Goal: Check status: Check status

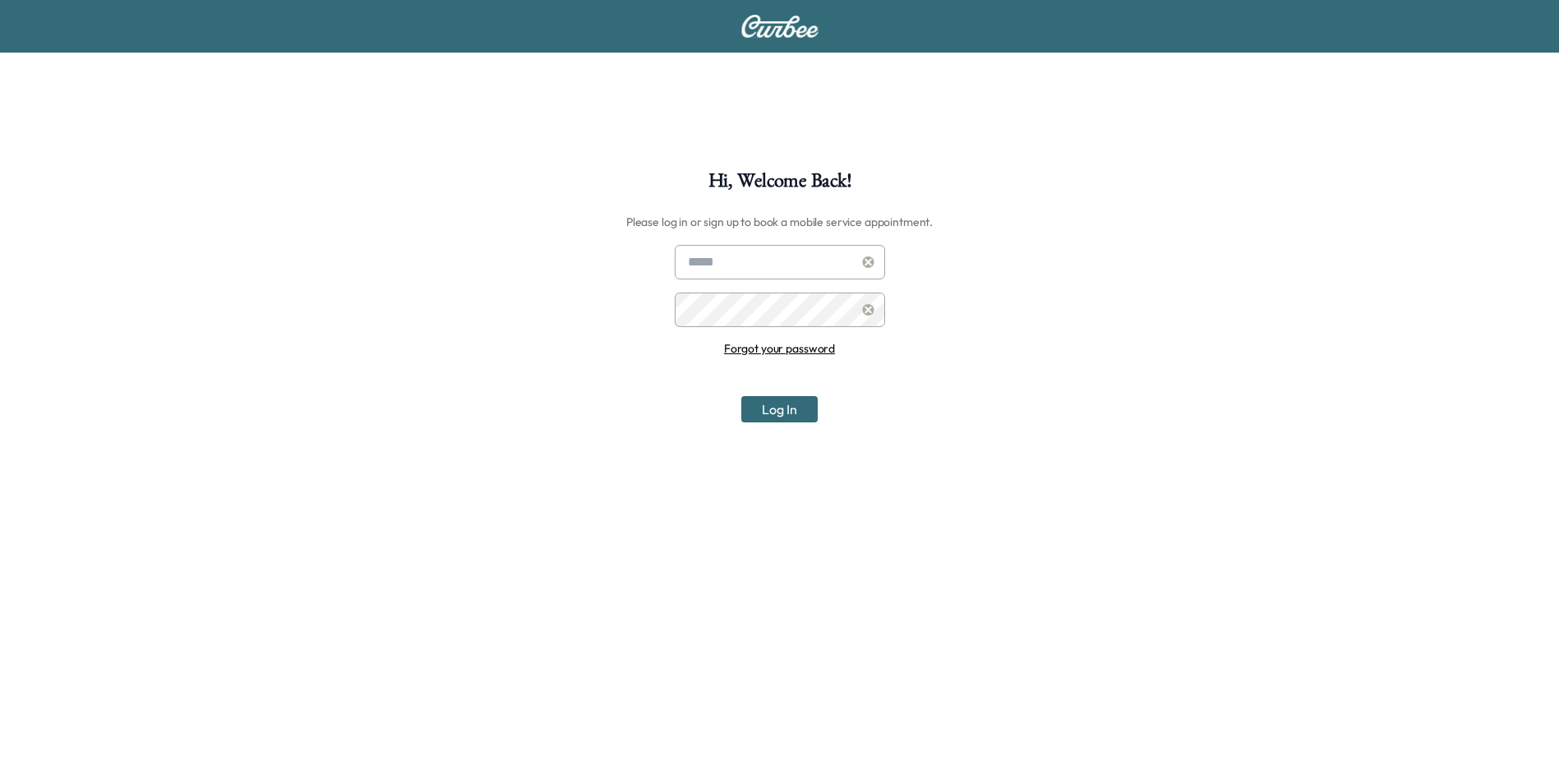
type input "**********"
click at [786, 420] on button "Log In" at bounding box center [780, 409] width 76 height 26
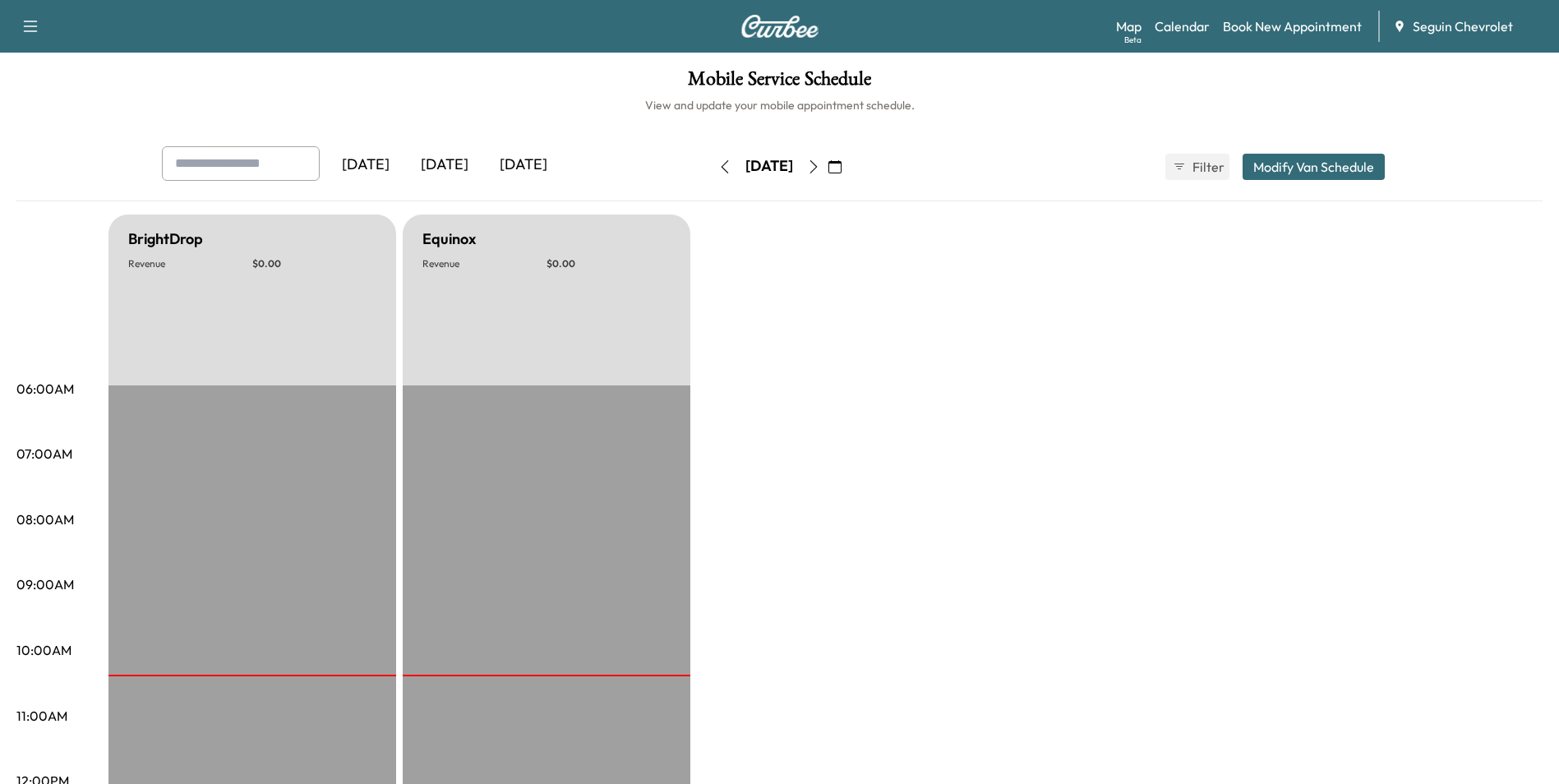
click at [459, 170] on div "[DATE]" at bounding box center [445, 165] width 79 height 38
click at [817, 170] on icon "button" at bounding box center [813, 167] width 7 height 13
click at [849, 170] on button "button" at bounding box center [835, 167] width 28 height 26
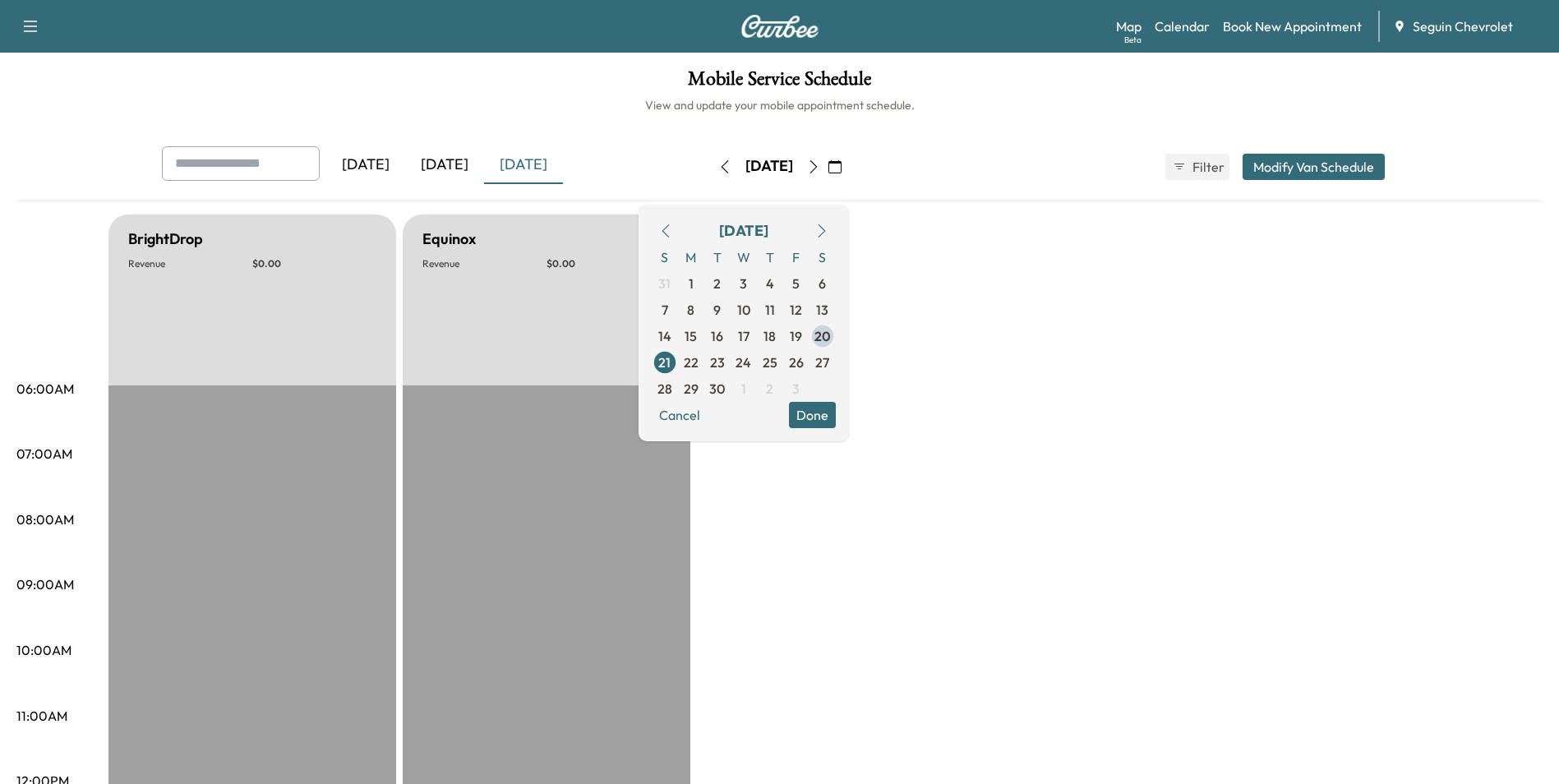
click at [821, 161] on icon "button" at bounding box center [814, 167] width 13 height 13
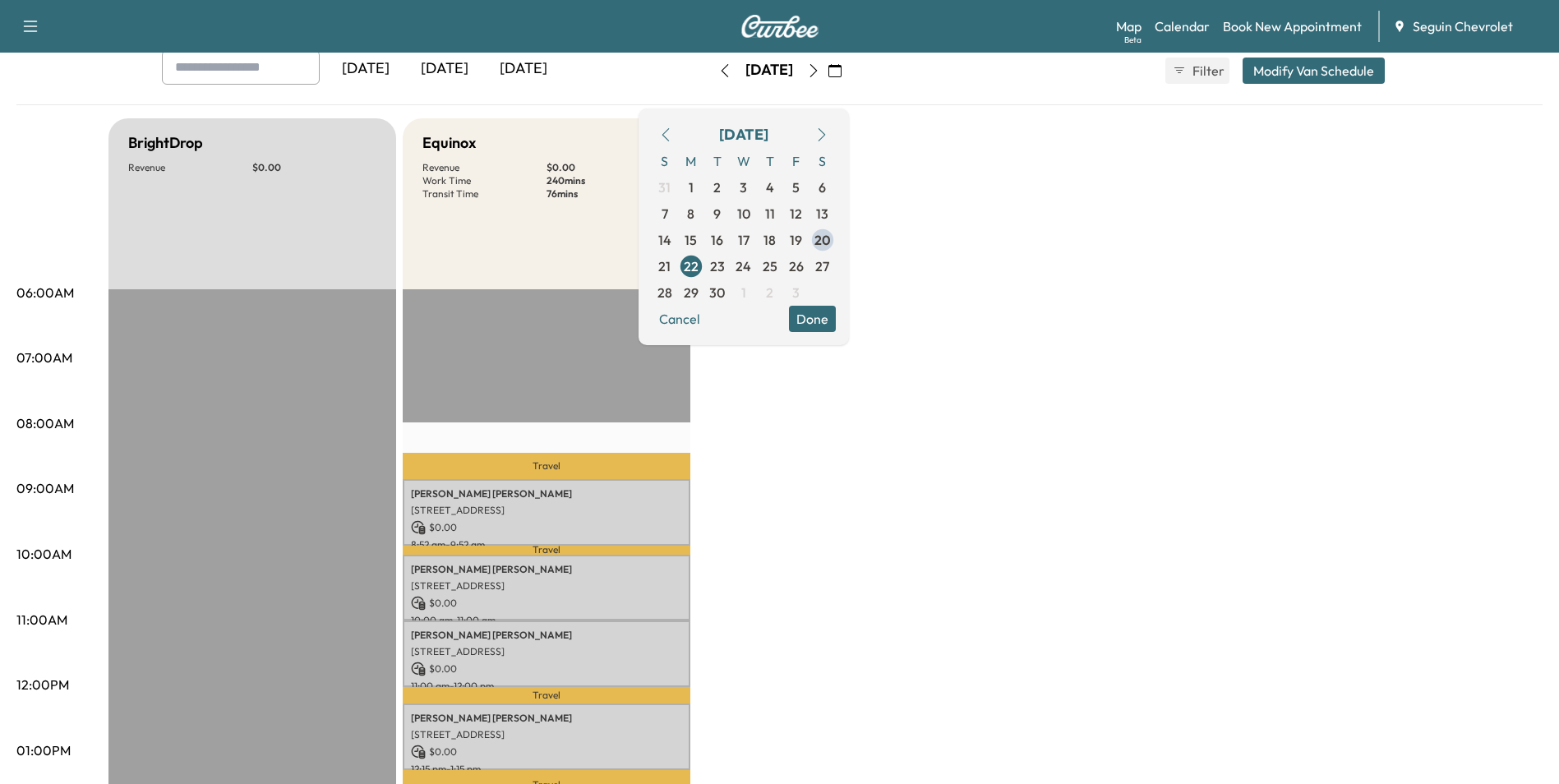
scroll to position [82, 0]
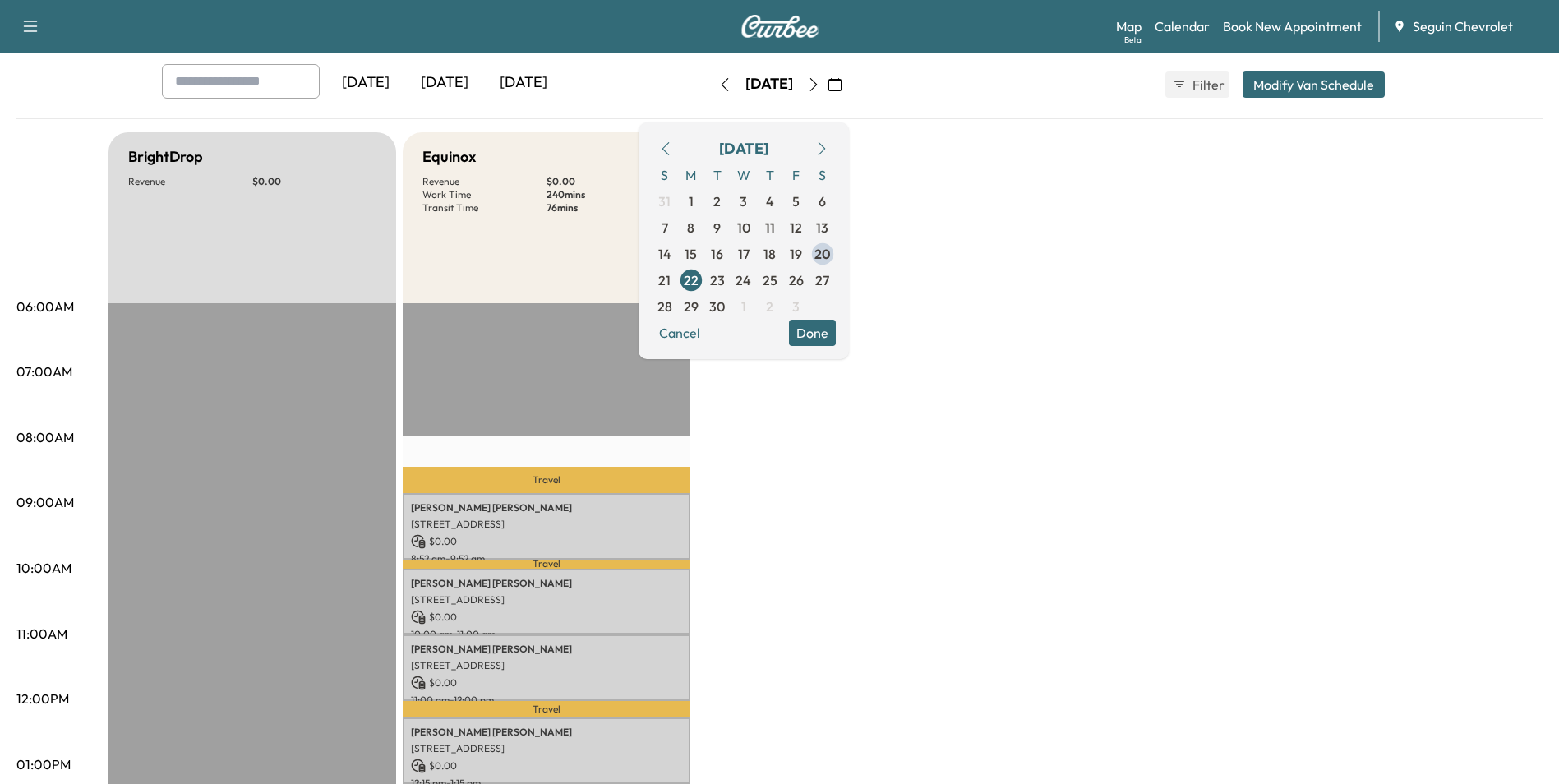
click at [821, 90] on icon "button" at bounding box center [814, 85] width 13 height 13
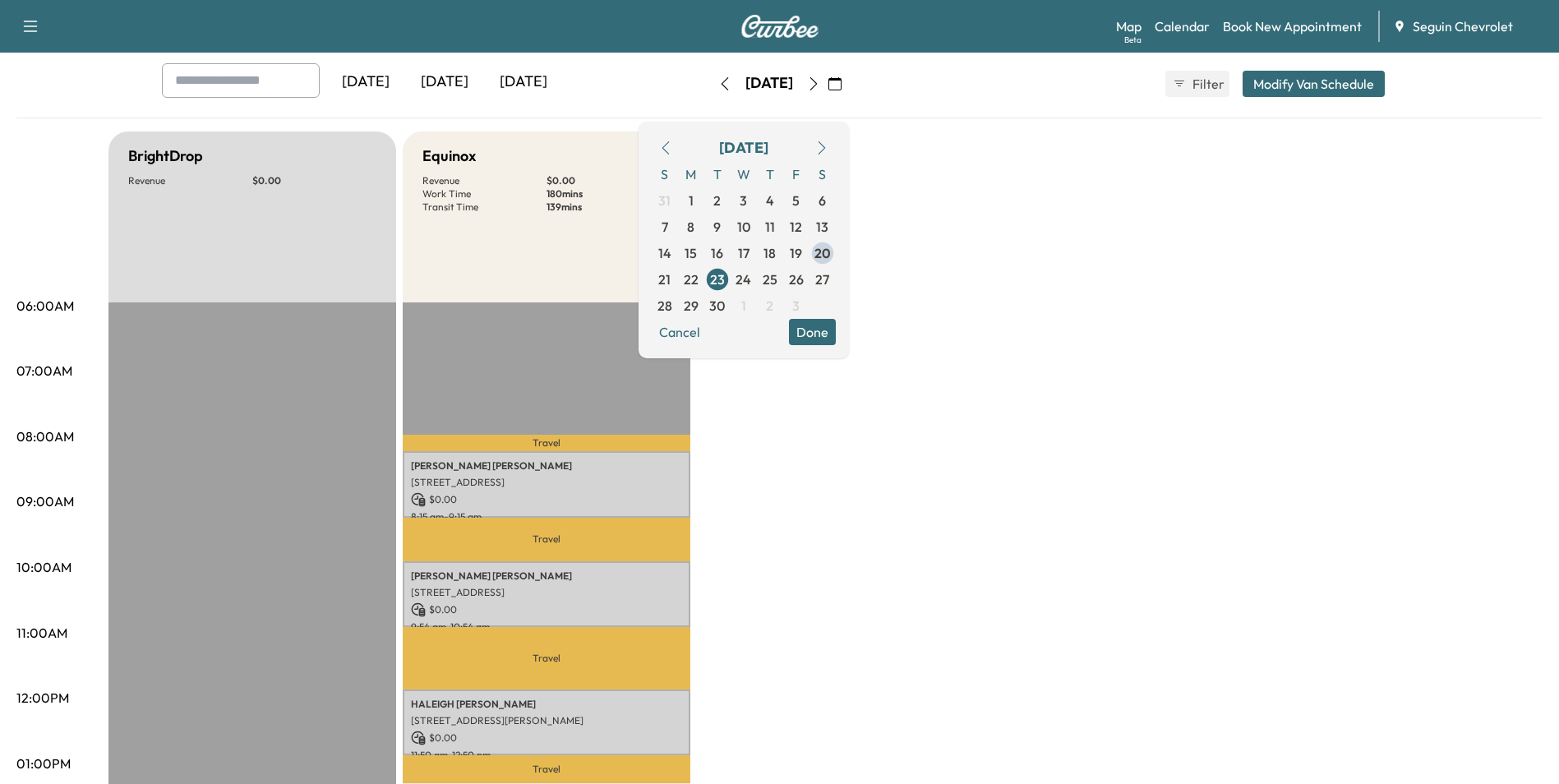
scroll to position [82, 0]
click at [817, 82] on icon "button" at bounding box center [813, 85] width 7 height 13
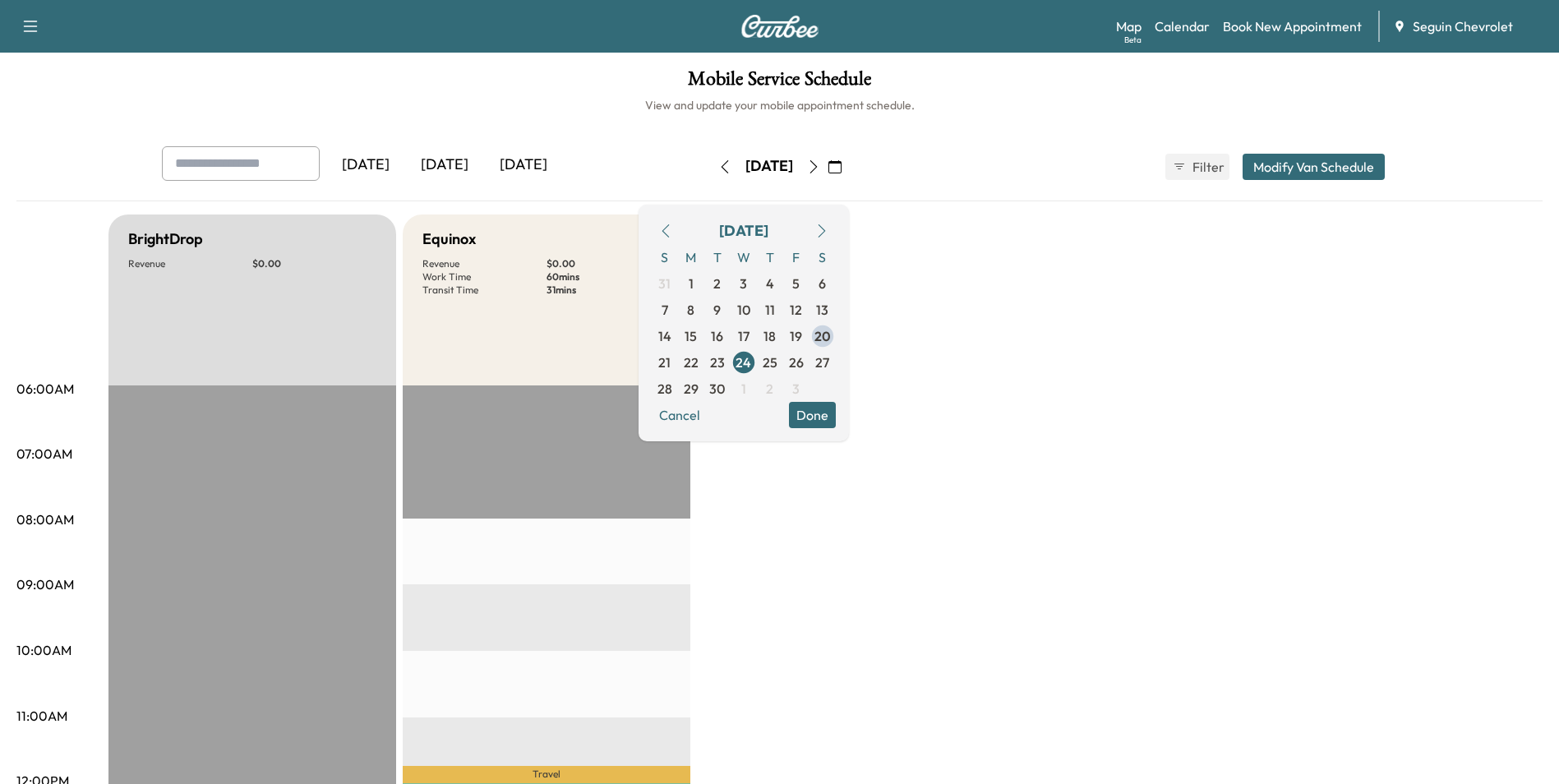
click at [821, 168] on icon "button" at bounding box center [814, 167] width 13 height 13
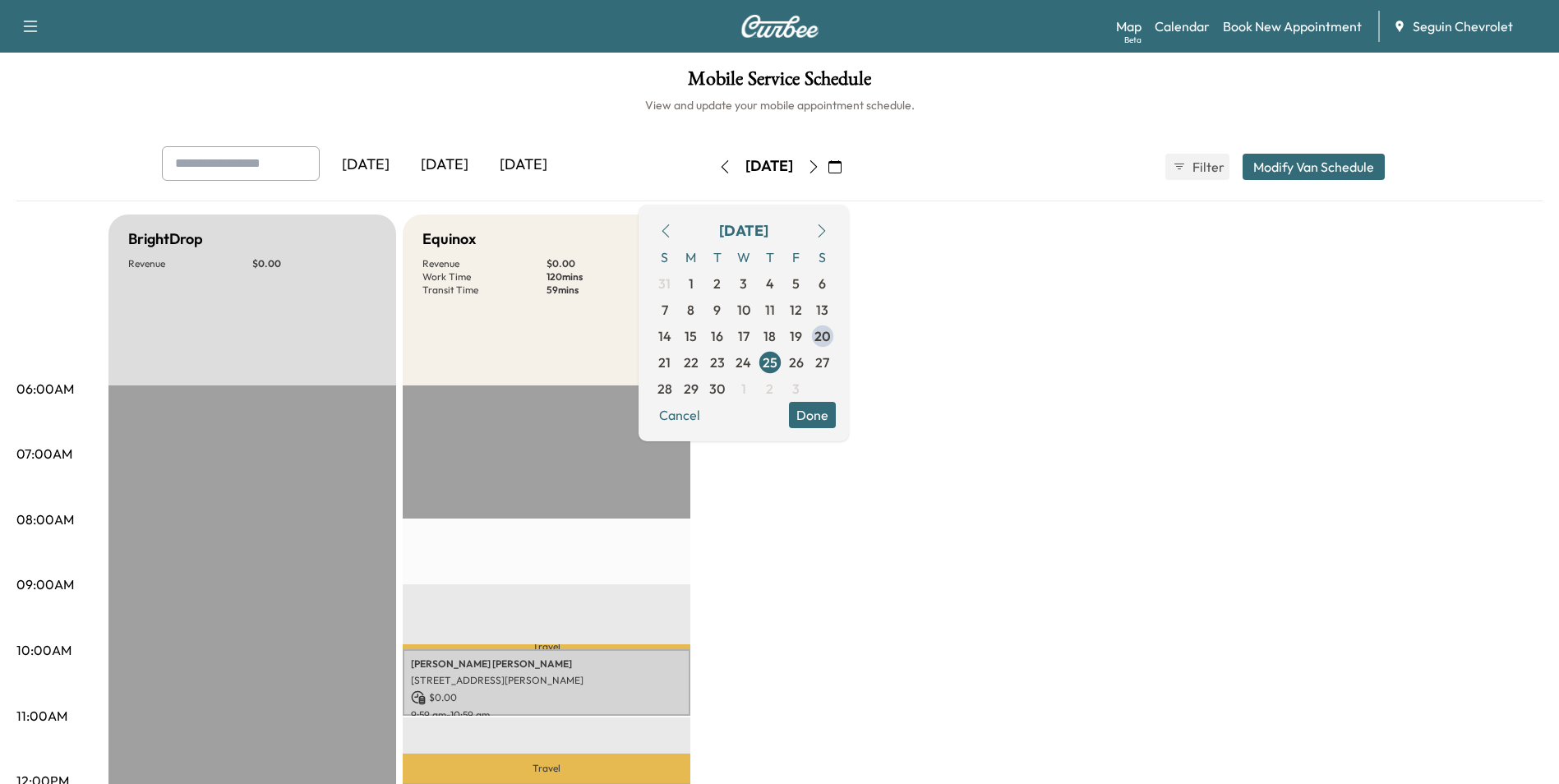
click at [821, 168] on icon "button" at bounding box center [814, 167] width 13 height 13
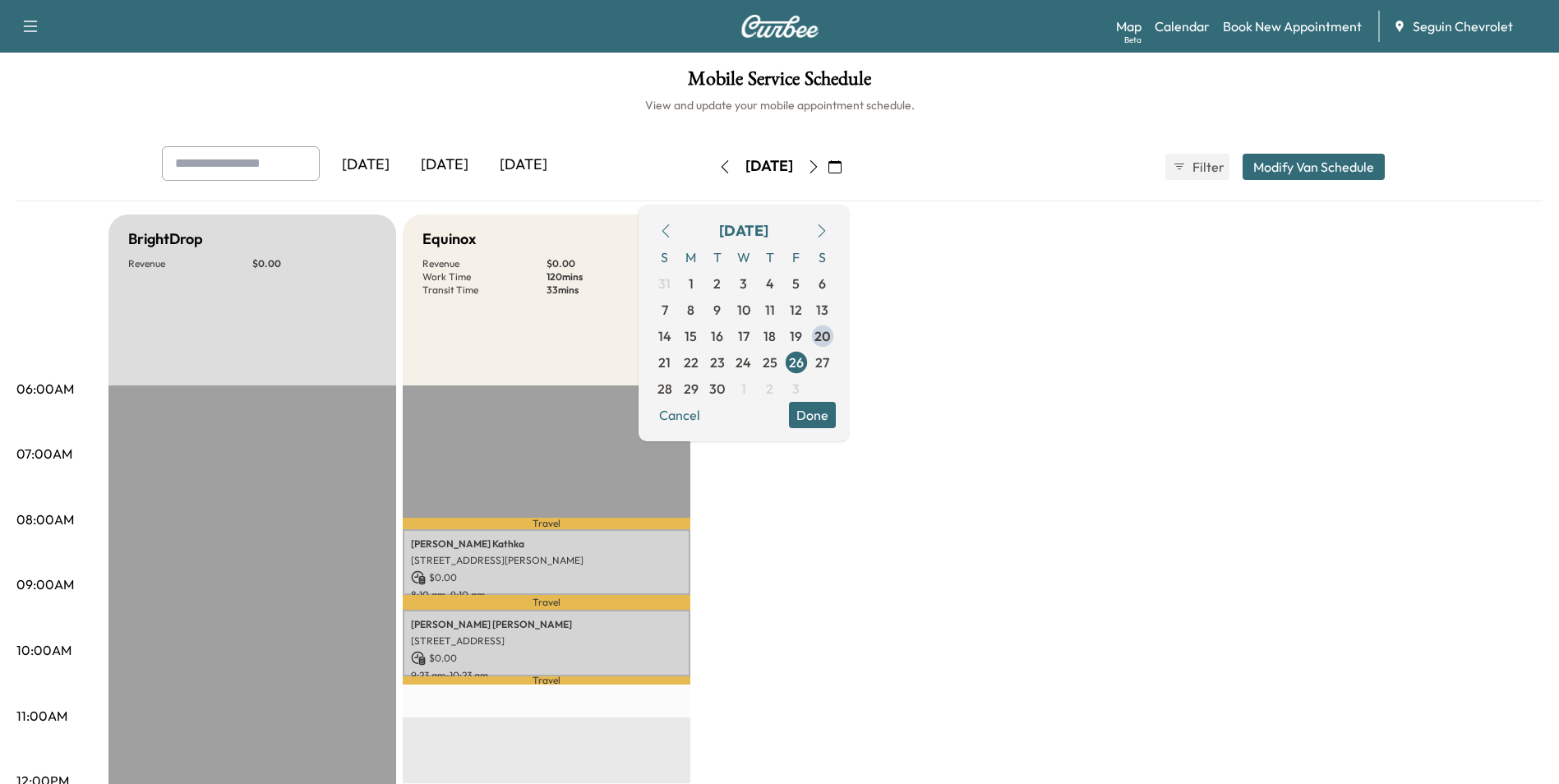
click at [718, 160] on icon "button" at bounding box center [724, 167] width 13 height 13
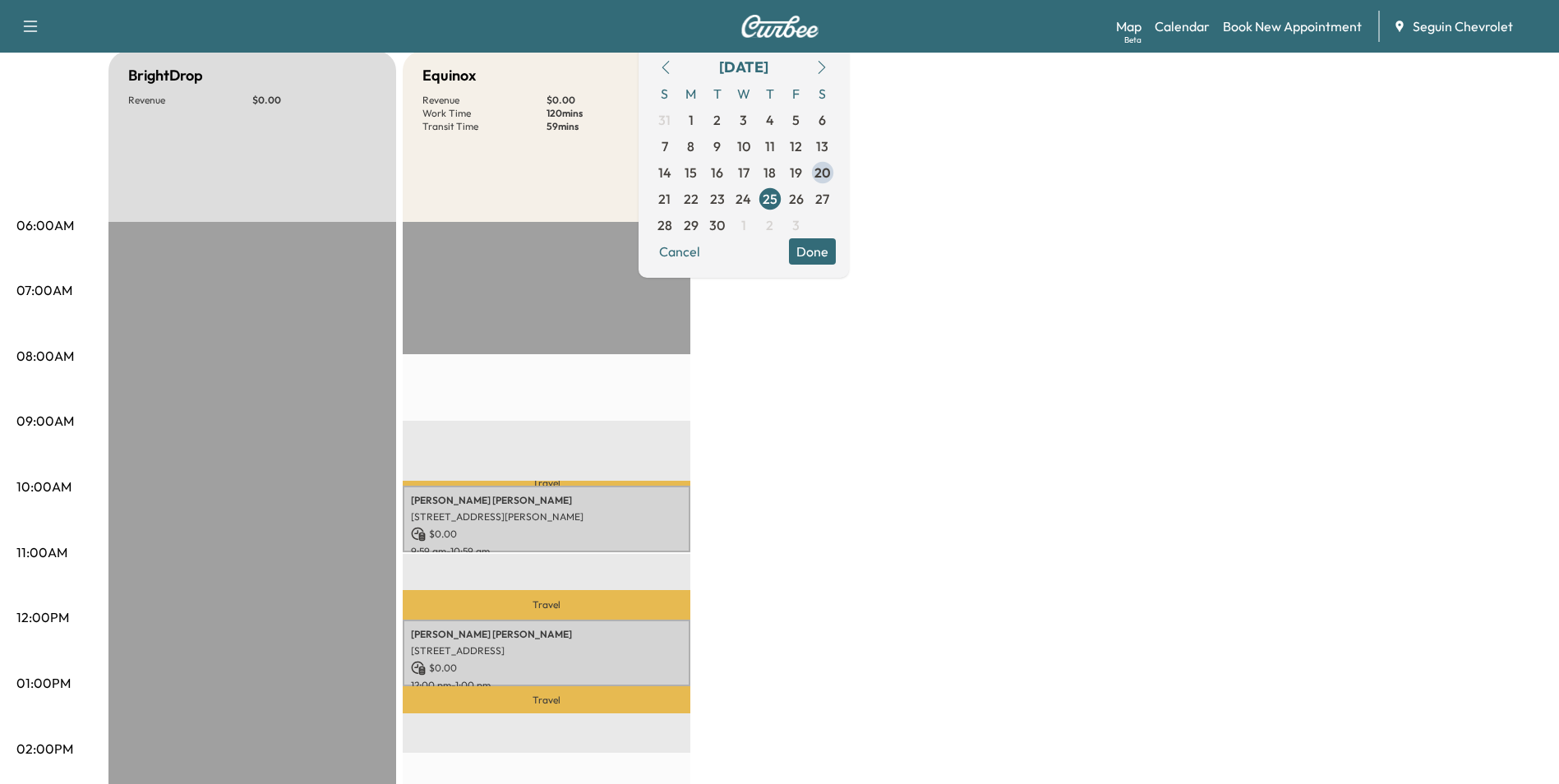
scroll to position [164, 0]
click at [752, 205] on span "24" at bounding box center [743, 198] width 16 height 20
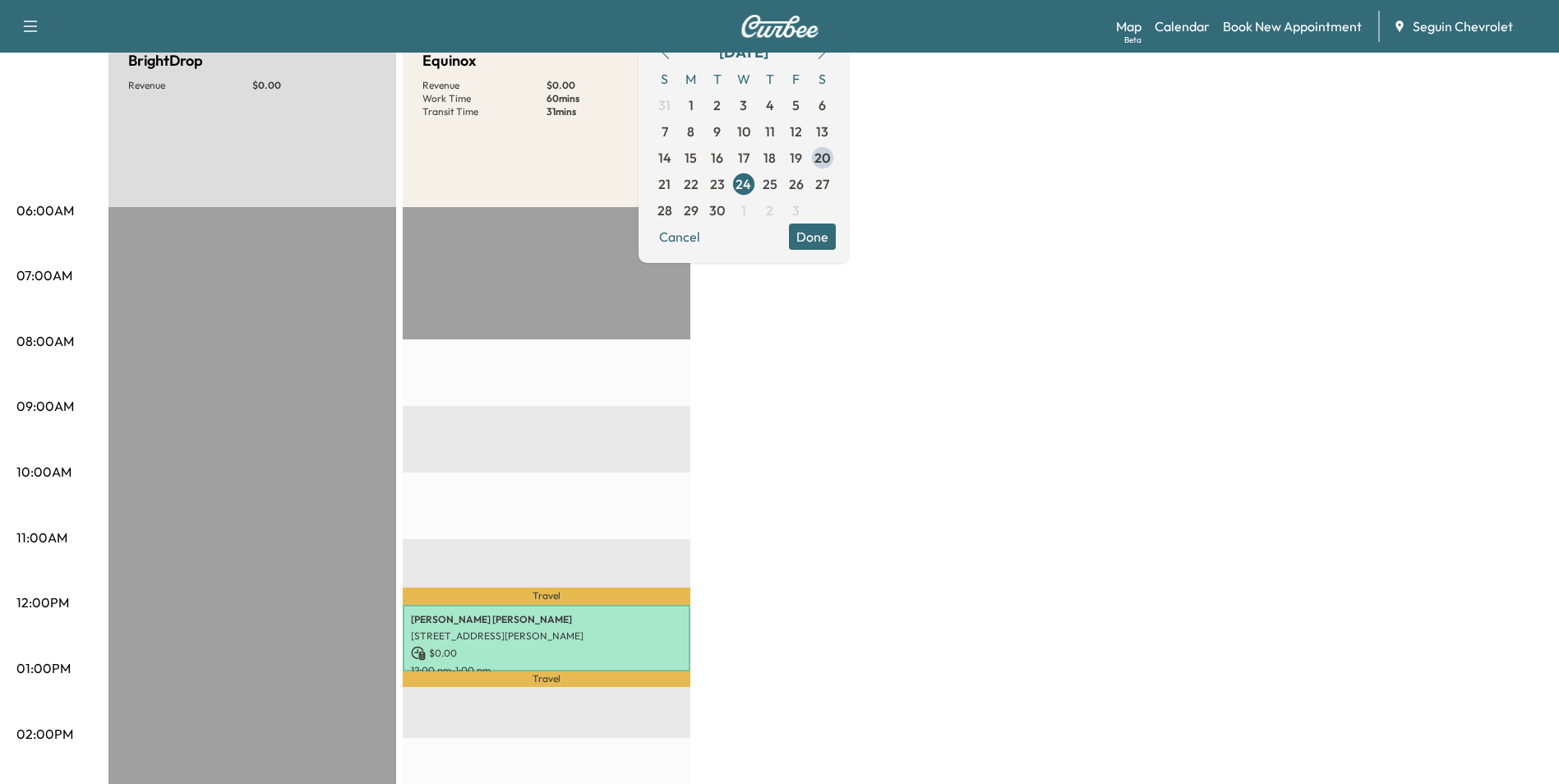
scroll to position [164, 0]
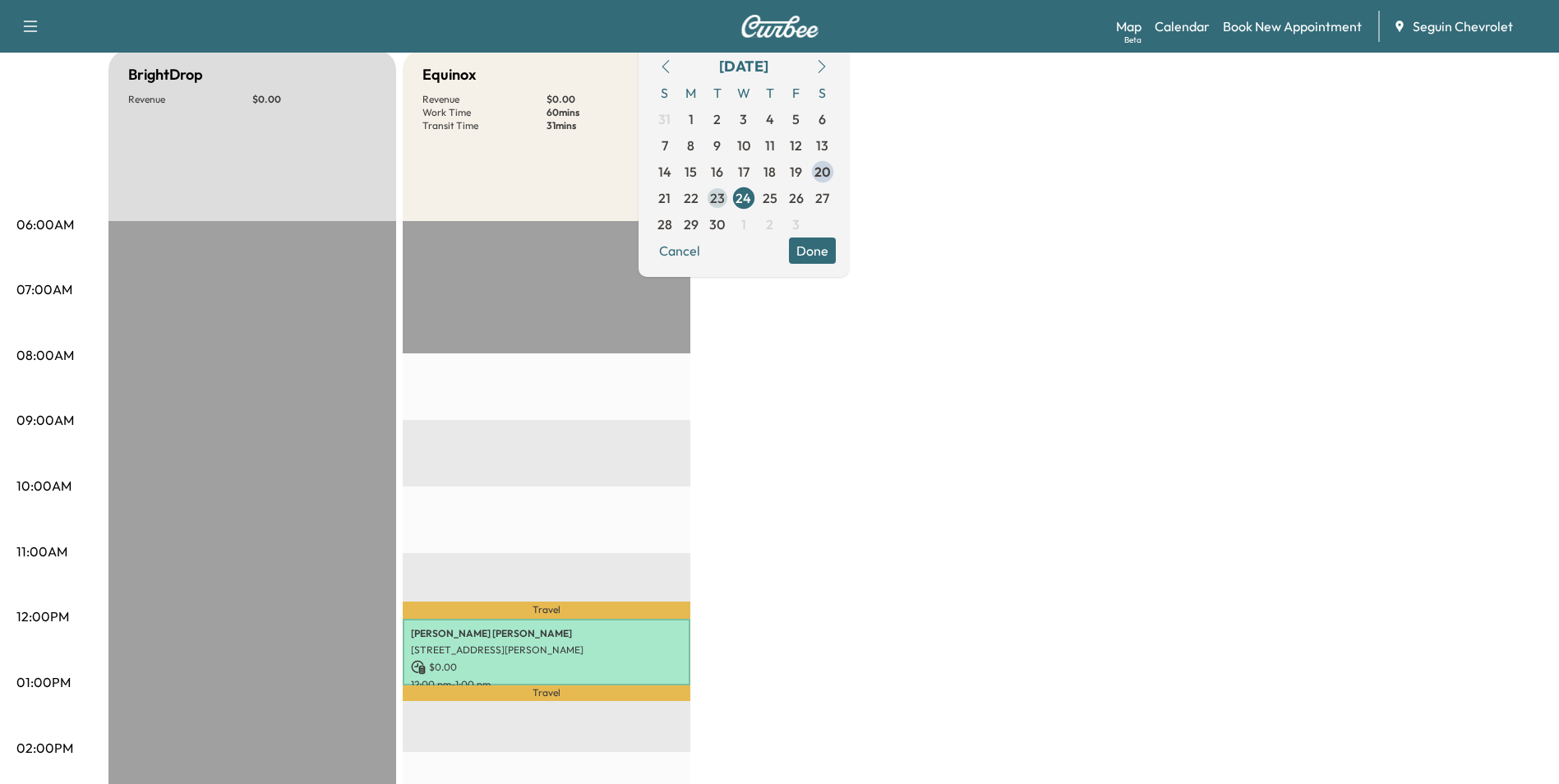
click at [725, 198] on span "23" at bounding box center [718, 198] width 15 height 20
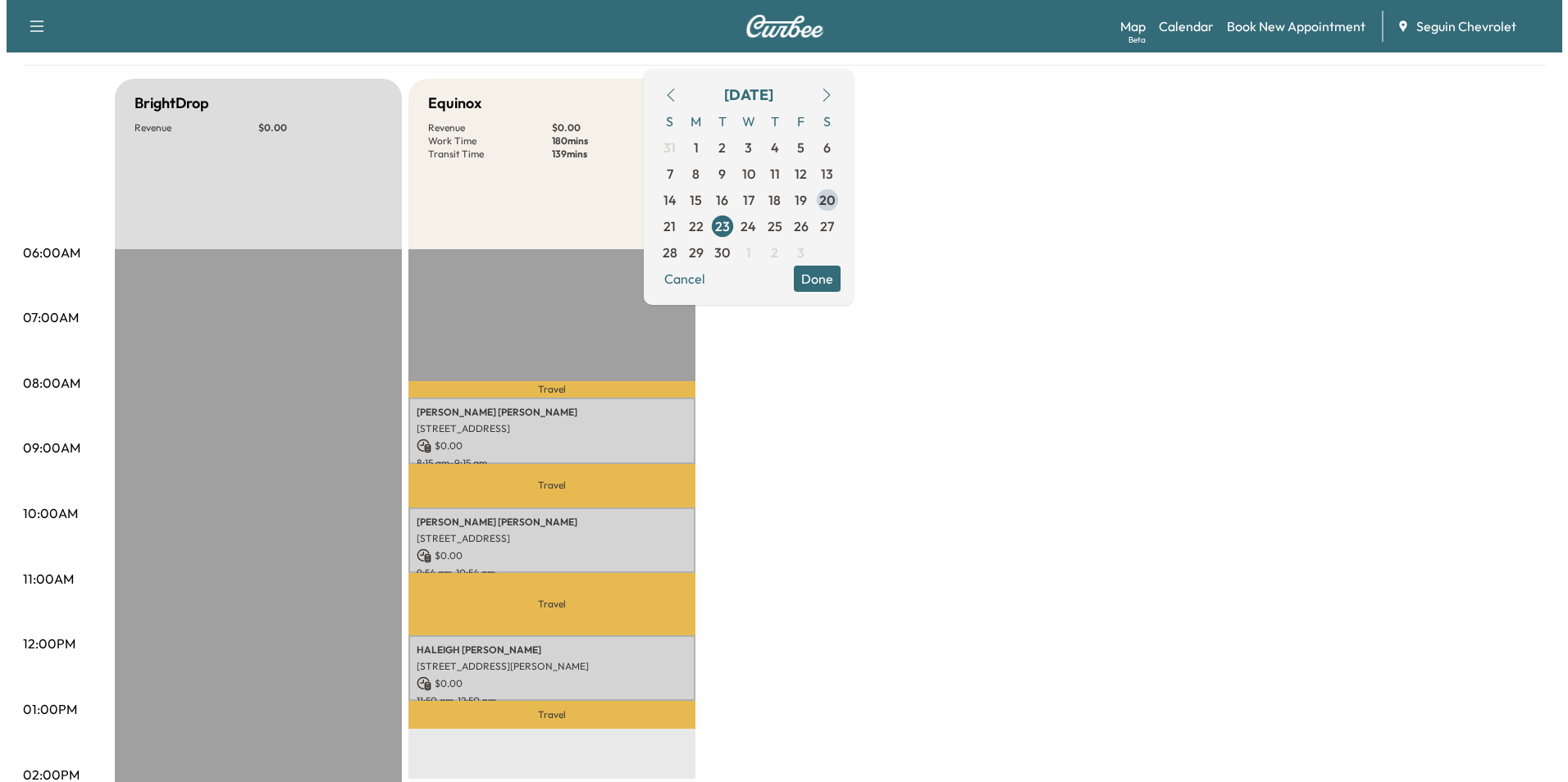
scroll to position [164, 0]
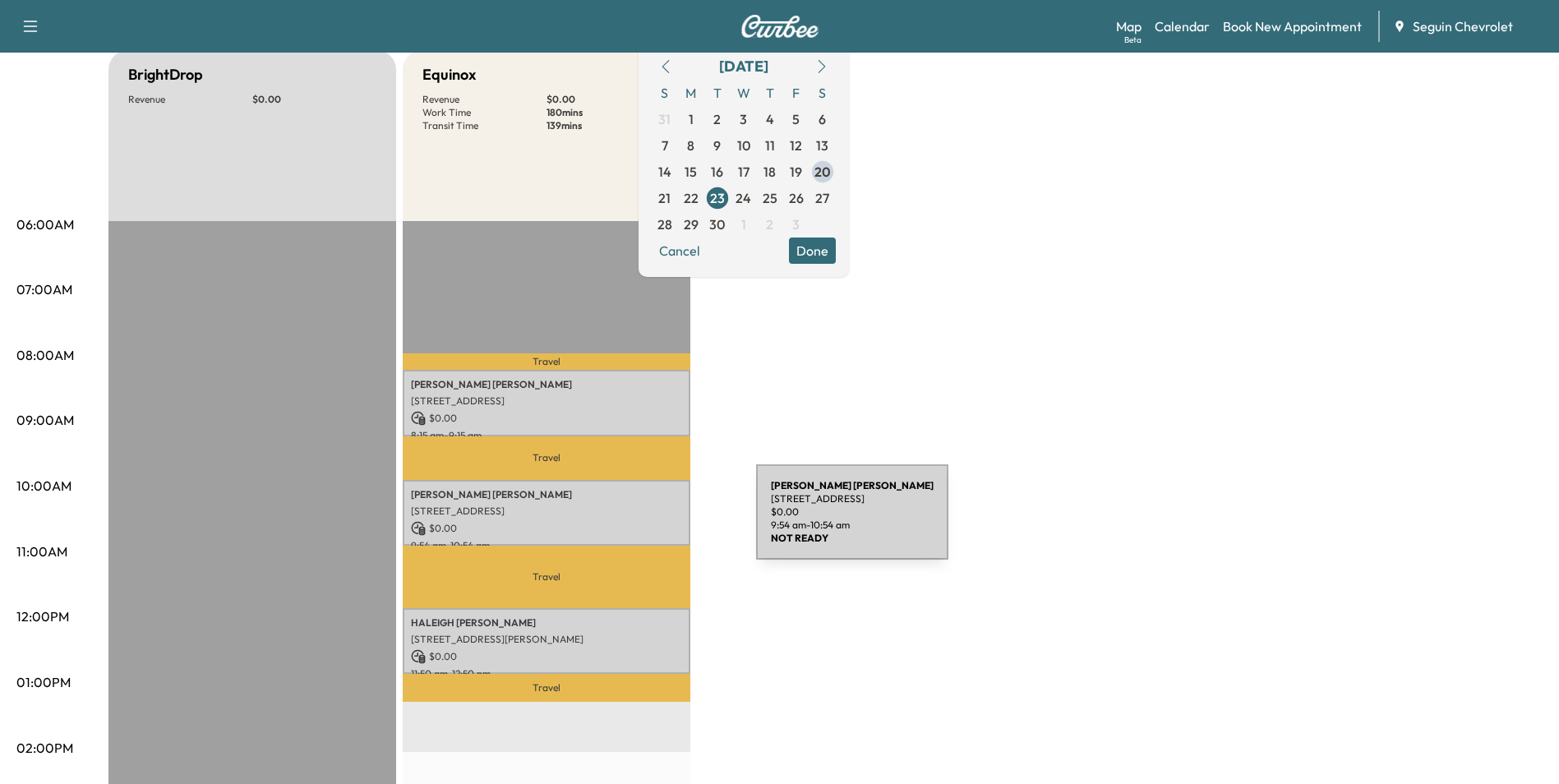
click at [633, 522] on p "$ 0.00" at bounding box center [546, 529] width 271 height 15
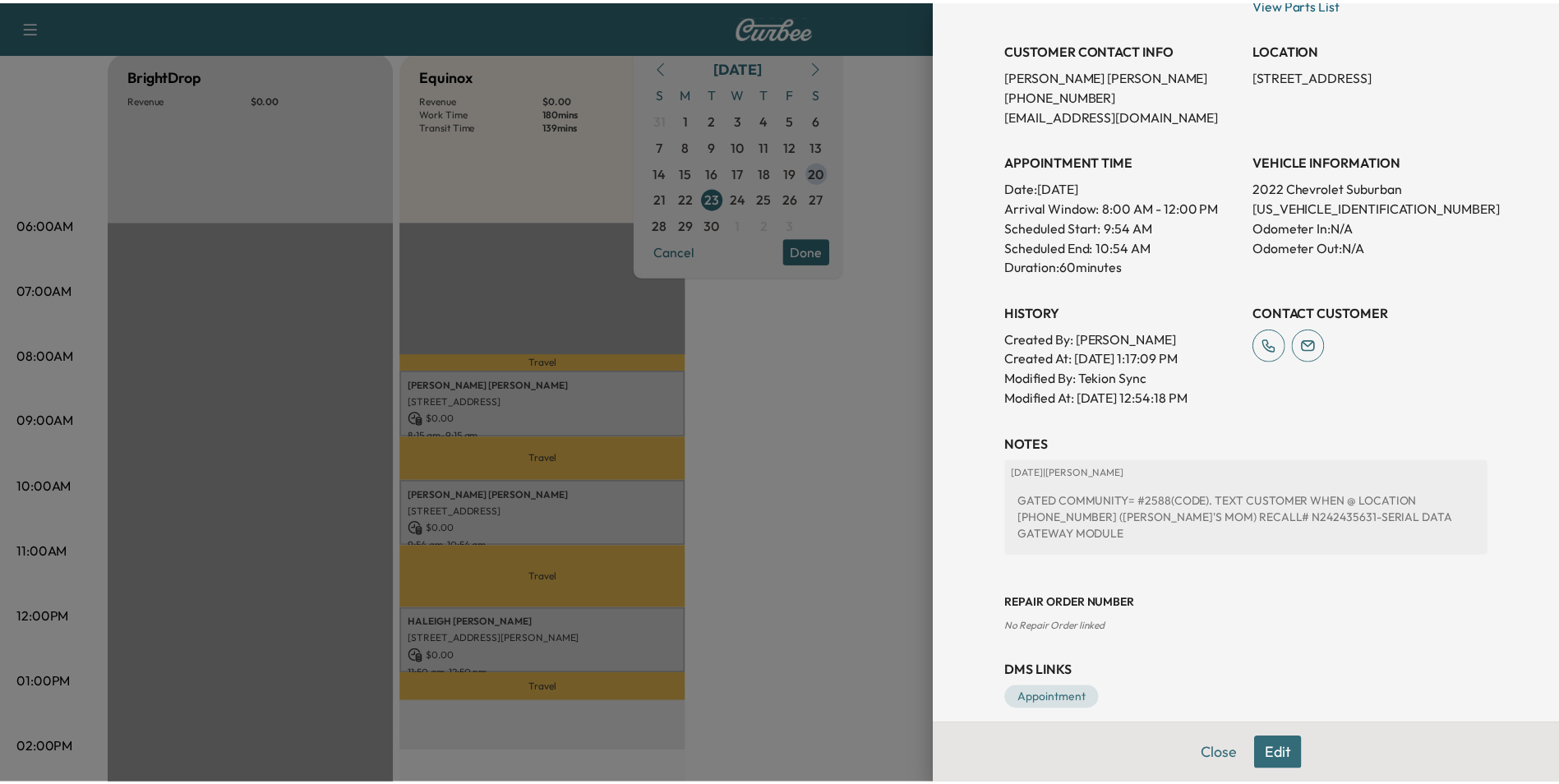
scroll to position [321, 0]
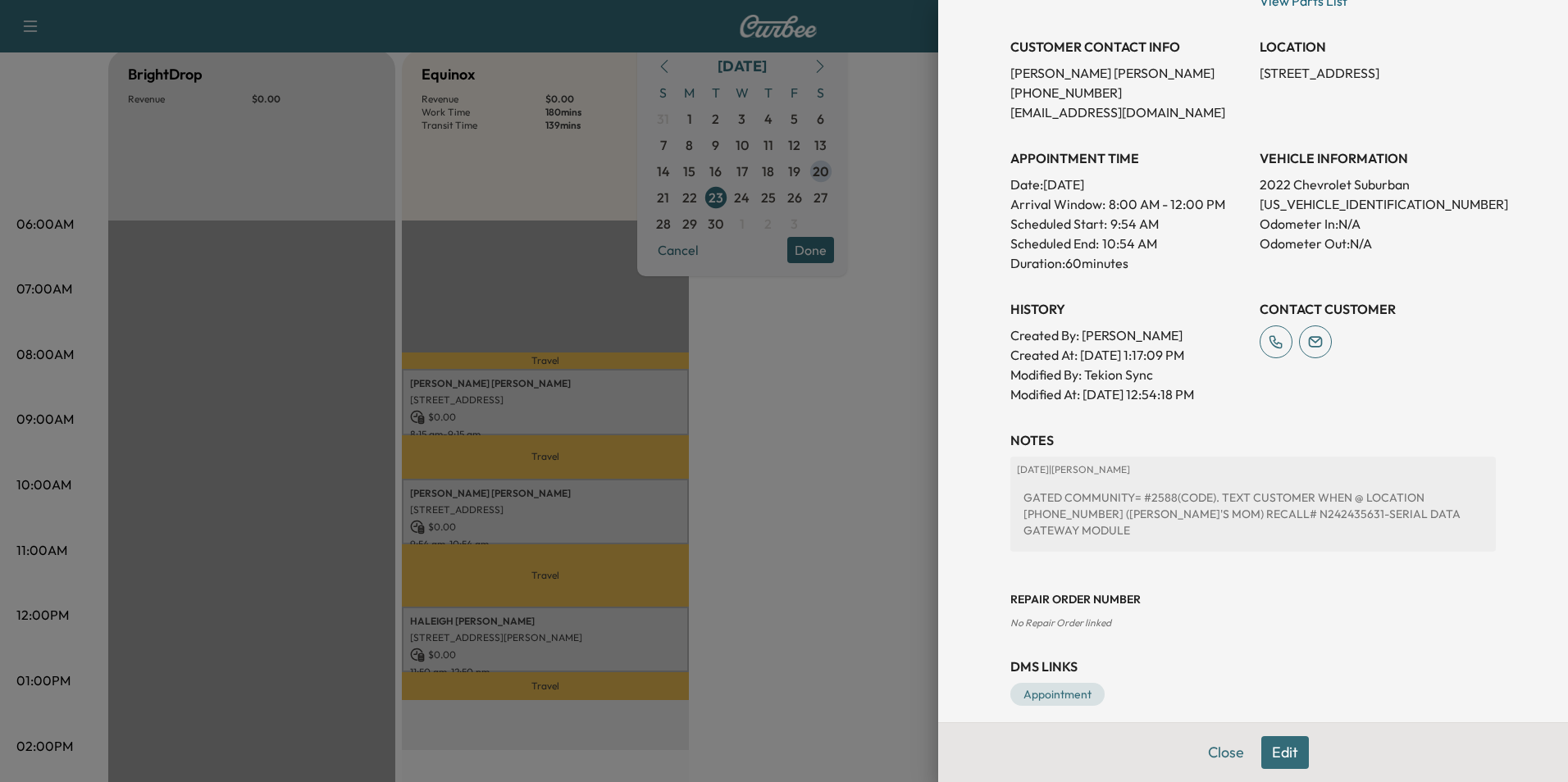
click at [845, 498] on div at bounding box center [784, 391] width 1568 height 782
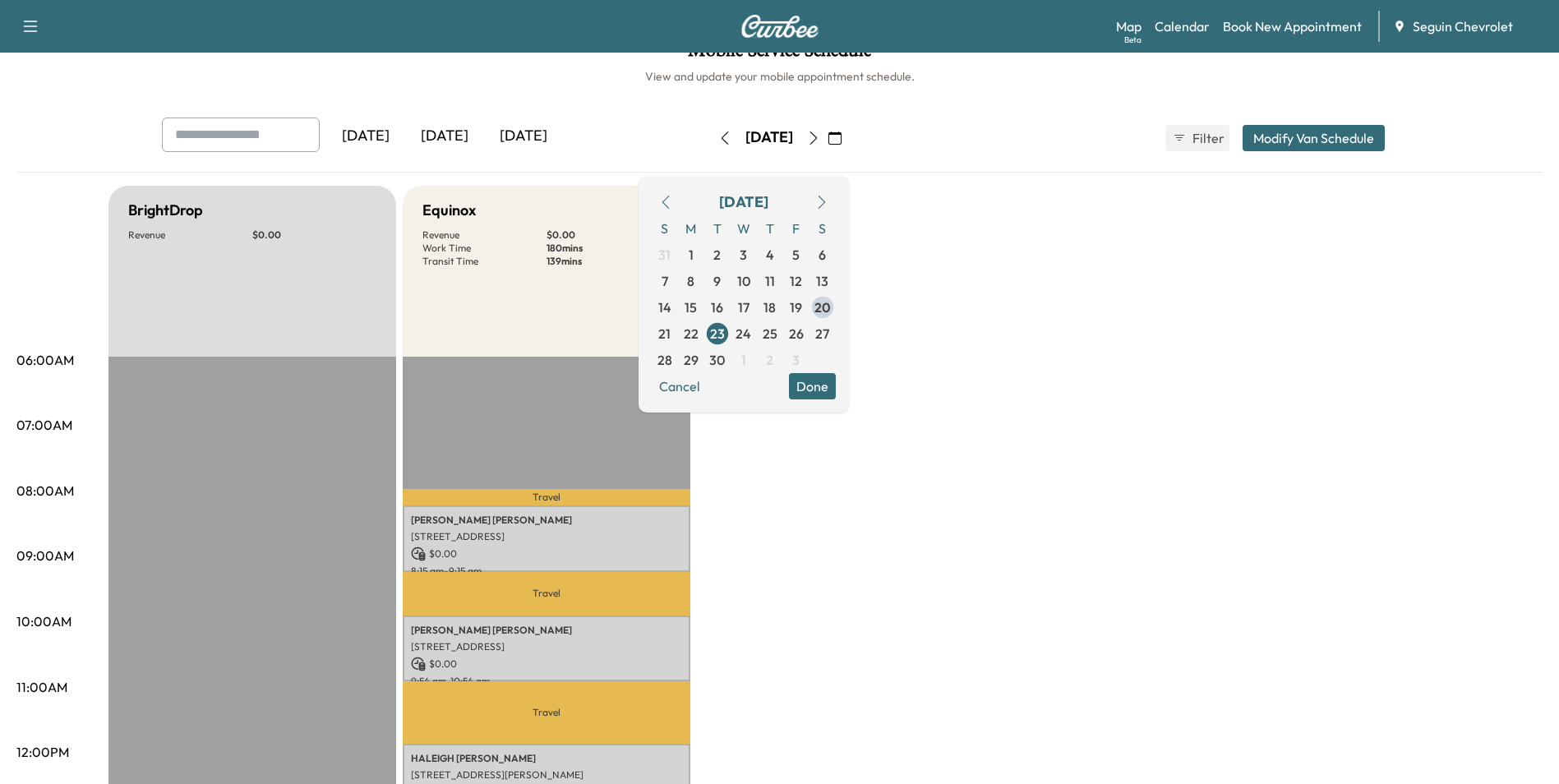
scroll to position [0, 0]
